Goal: Task Accomplishment & Management: Complete application form

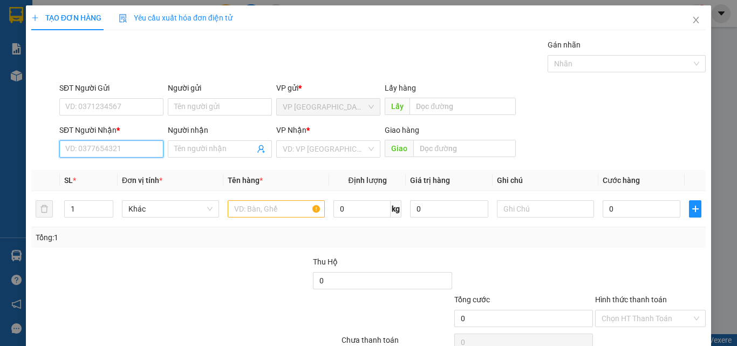
click at [104, 156] on input "SĐT Người Nhận *" at bounding box center [111, 148] width 104 height 17
type input "0387537365"
click at [114, 168] on div "0387537365 - LINH" at bounding box center [110, 170] width 90 height 12
type input "LINH"
type input "0387537365"
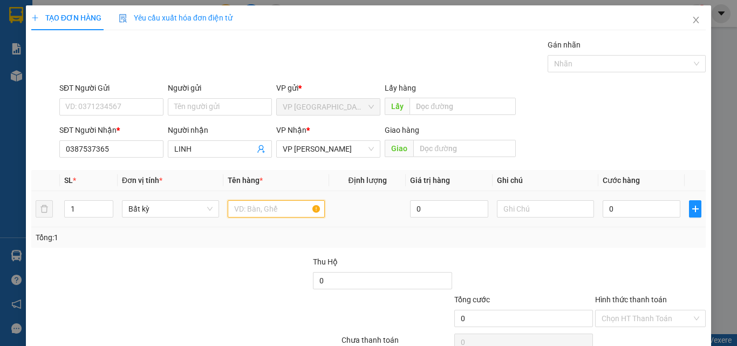
click at [270, 214] on input "text" at bounding box center [276, 208] width 97 height 17
type input "1HOSO"
click at [691, 20] on icon "close" at bounding box center [695, 20] width 9 height 9
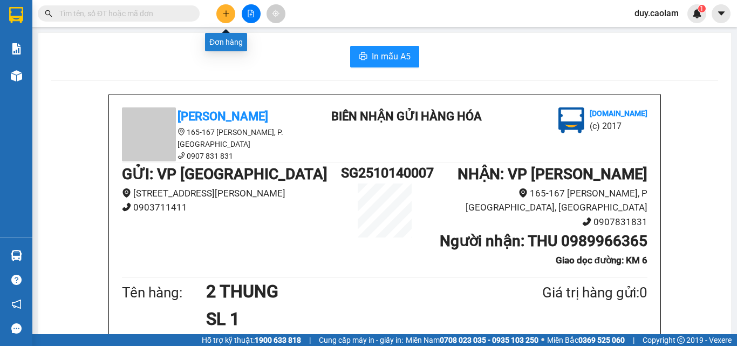
click at [223, 17] on button at bounding box center [225, 13] width 19 height 19
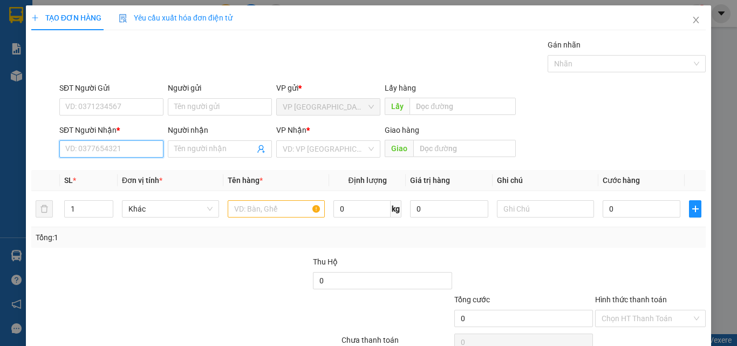
click at [141, 145] on input "SĐT Người Nhận *" at bounding box center [111, 148] width 104 height 17
click at [113, 172] on div "0387537365 - LINH" at bounding box center [110, 170] width 90 height 12
type input "0387537365"
type input "LINH"
drag, startPoint x: 112, startPoint y: 143, endPoint x: 1, endPoint y: 161, distance: 112.5
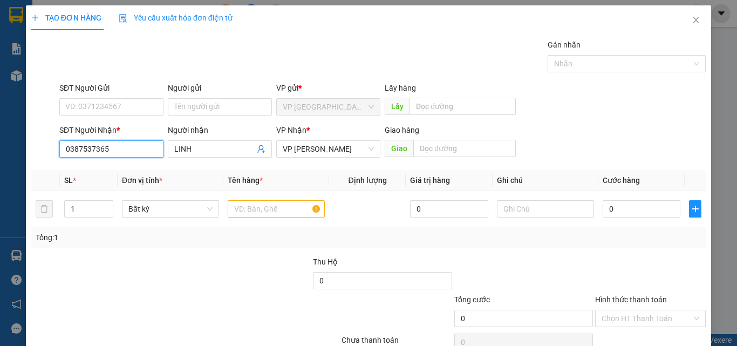
click at [1, 161] on div "TẠO ĐƠN HÀNG Yêu cầu xuất hóa đơn điện tử Transit Pickup Surcharge Ids Transit …" at bounding box center [368, 173] width 737 height 346
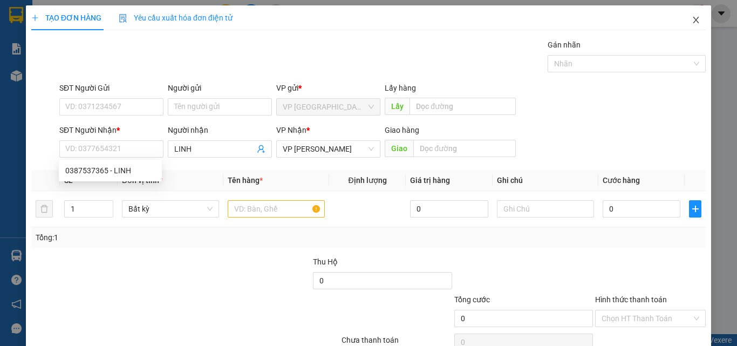
click at [691, 20] on icon "close" at bounding box center [695, 20] width 9 height 9
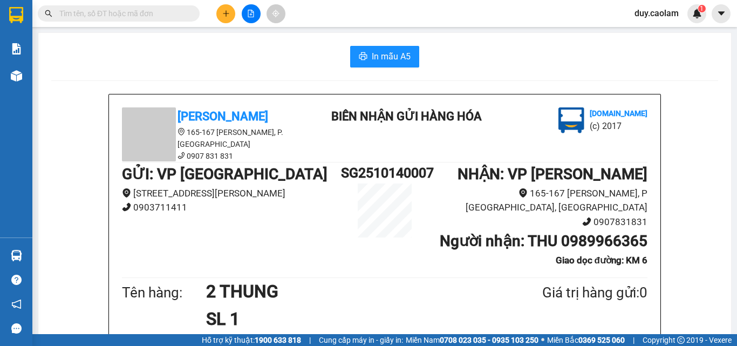
click at [139, 12] on input "text" at bounding box center [122, 14] width 127 height 12
paste input "0387537365"
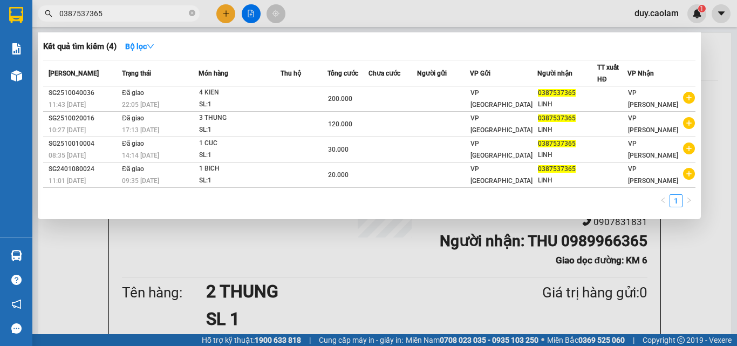
type input "0387537365"
click at [227, 13] on div at bounding box center [368, 173] width 737 height 346
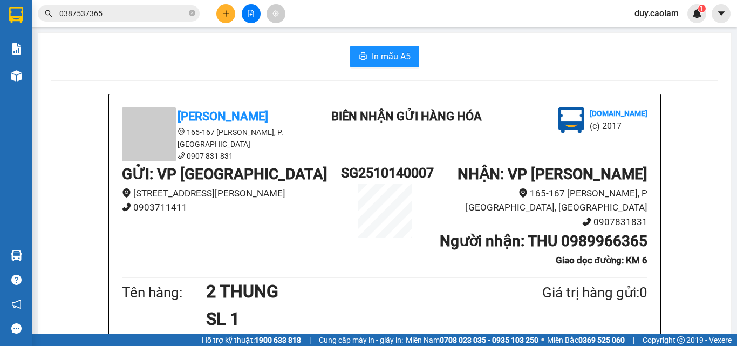
click at [220, 13] on button at bounding box center [225, 13] width 19 height 19
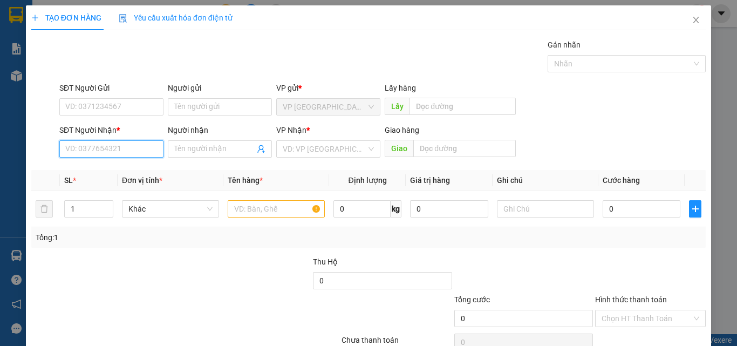
click at [88, 154] on input "SĐT Người Nhận *" at bounding box center [111, 148] width 104 height 17
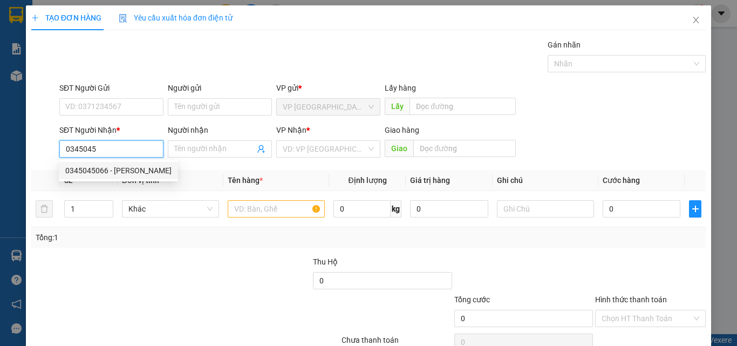
click at [121, 167] on div "0345045066 - [PERSON_NAME]" at bounding box center [118, 170] width 106 height 12
type input "0345045066"
type input "[PERSON_NAME]"
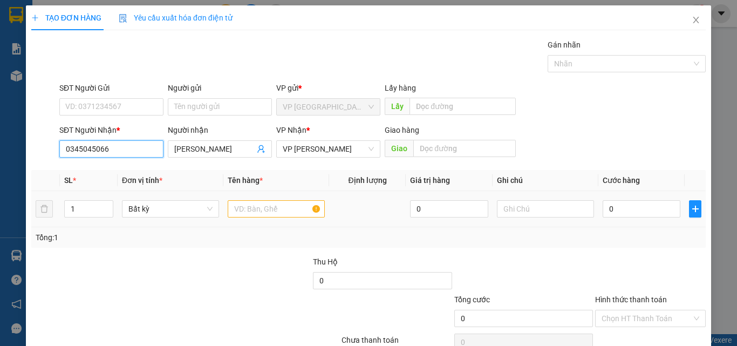
type input "0345045066"
click at [247, 205] on input "text" at bounding box center [276, 208] width 97 height 17
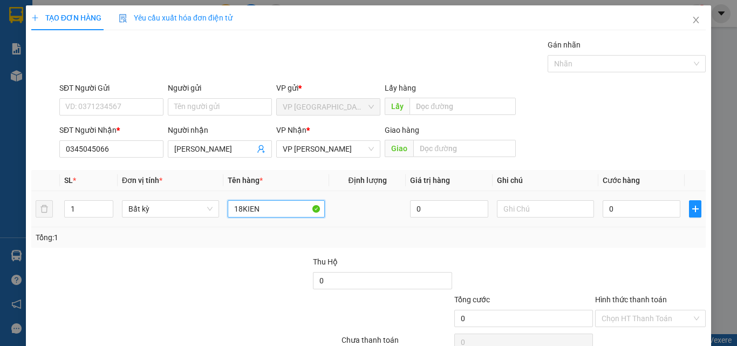
click at [232, 204] on input "18KIEN" at bounding box center [276, 208] width 97 height 17
click at [241, 208] on input "18KIEN" at bounding box center [276, 208] width 97 height 17
click at [270, 206] on input "12 THUNG 6KIEN" at bounding box center [276, 208] width 97 height 17
click at [297, 209] on input "12 THUNG 6KIEN" at bounding box center [276, 208] width 97 height 17
type input "12 THUNG 6KIEN GIAY"
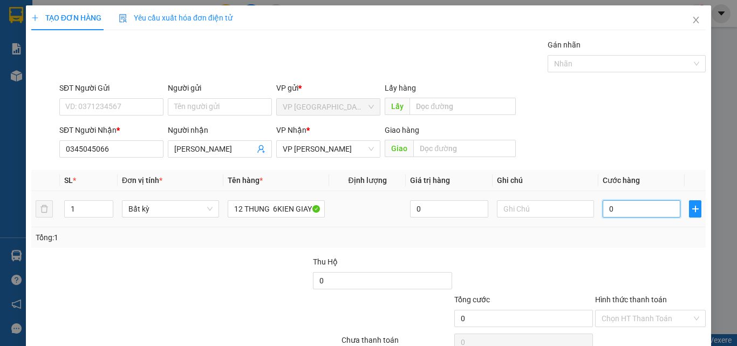
click at [613, 208] on input "0" at bounding box center [641, 208] width 78 height 17
type input "7"
type input "70"
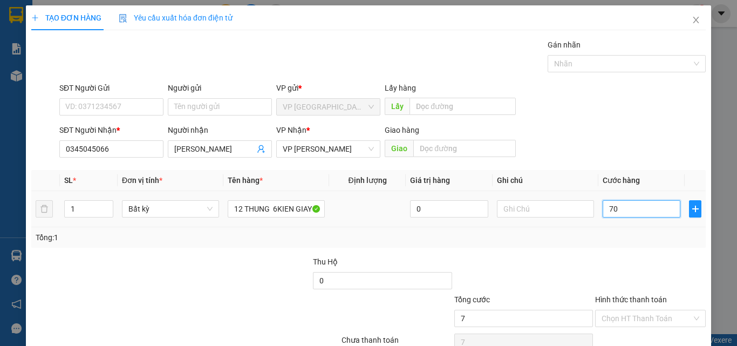
type input "70"
type input "700"
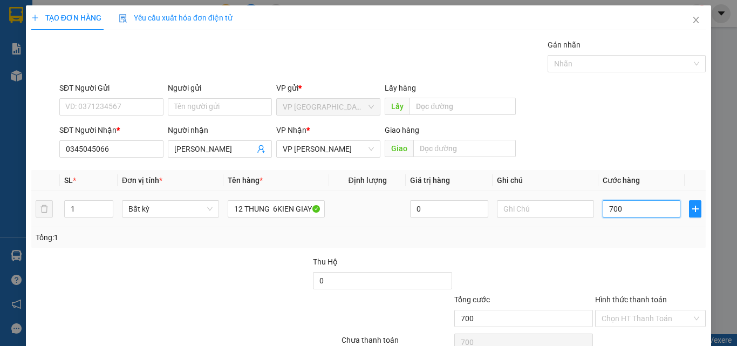
type input "7.000"
type input "70.000"
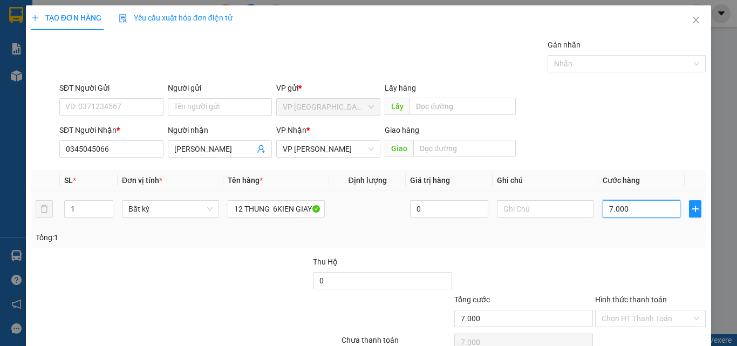
type input "70.000"
type input "700.000"
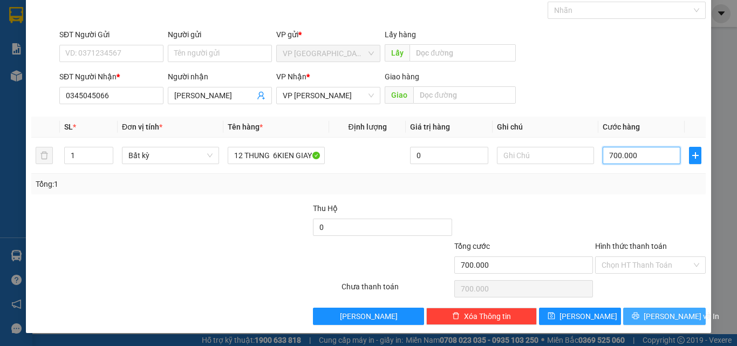
type input "700.000"
click at [638, 315] on icon "printer" at bounding box center [636, 316] width 8 height 8
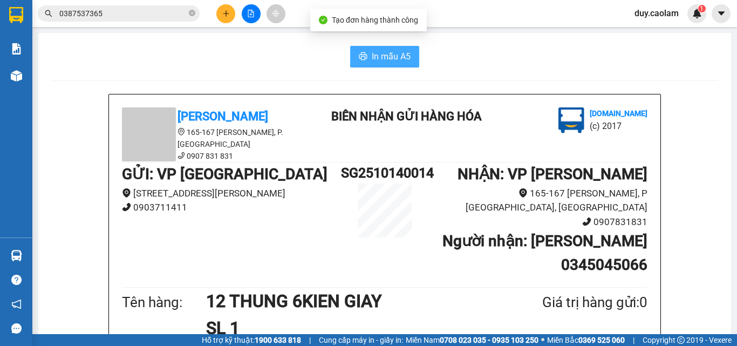
click at [395, 60] on span "In mẫu A5" at bounding box center [391, 56] width 39 height 13
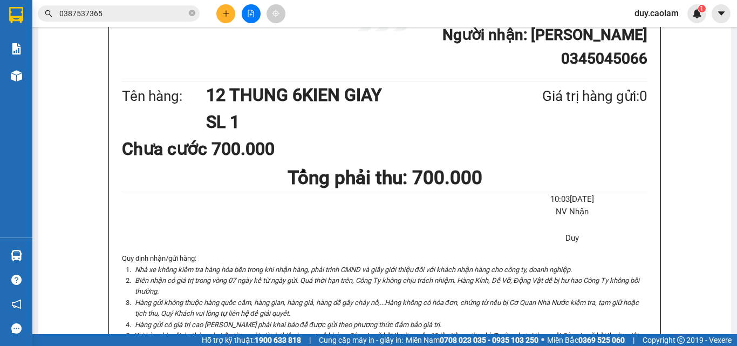
scroll to position [108, 0]
